Goal: Navigation & Orientation: Find specific page/section

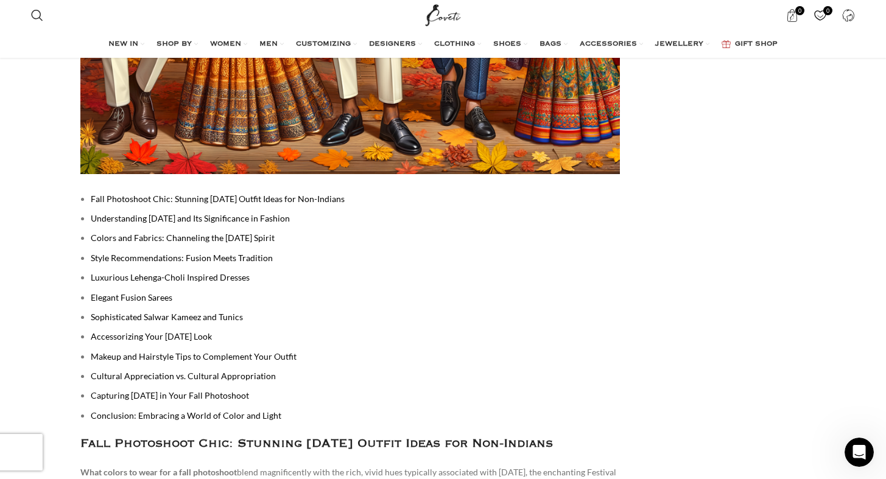
scroll to position [488, 0]
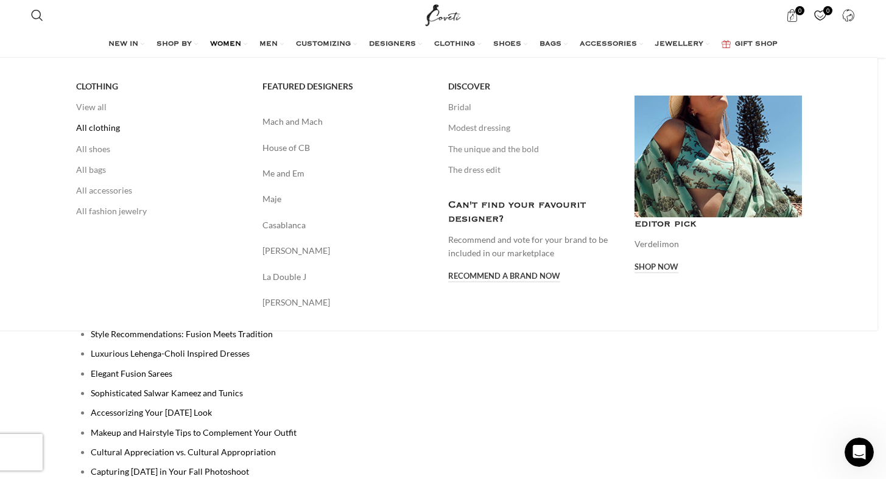
click at [105, 131] on link "All clothing" at bounding box center [160, 128] width 168 height 21
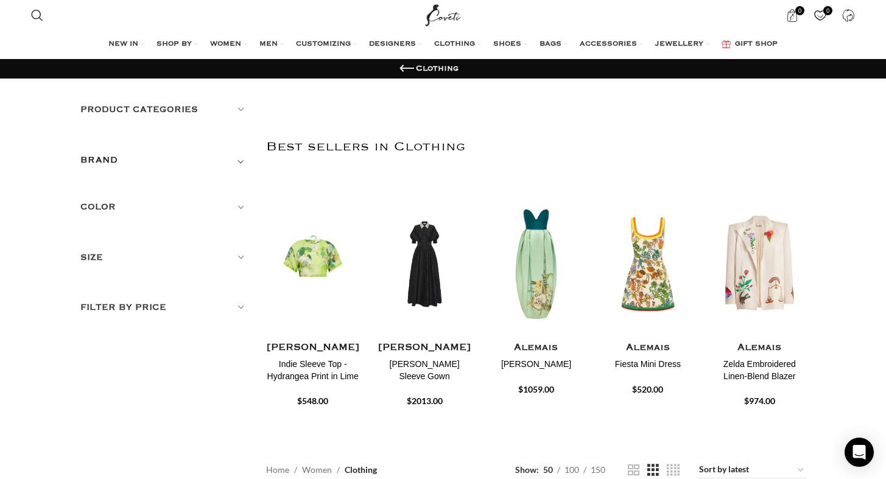
click at [245, 107] on h5 "Product categories" at bounding box center [164, 109] width 168 height 13
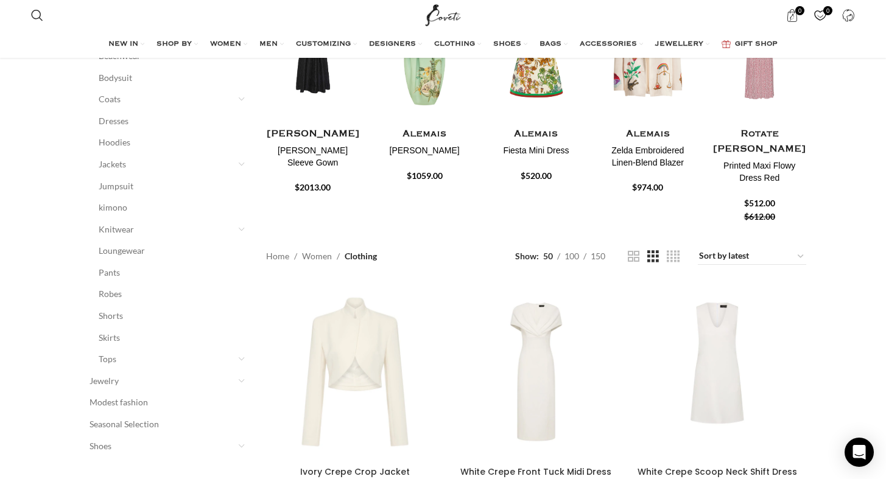
scroll to position [244, 0]
